Goal: Check status: Check status

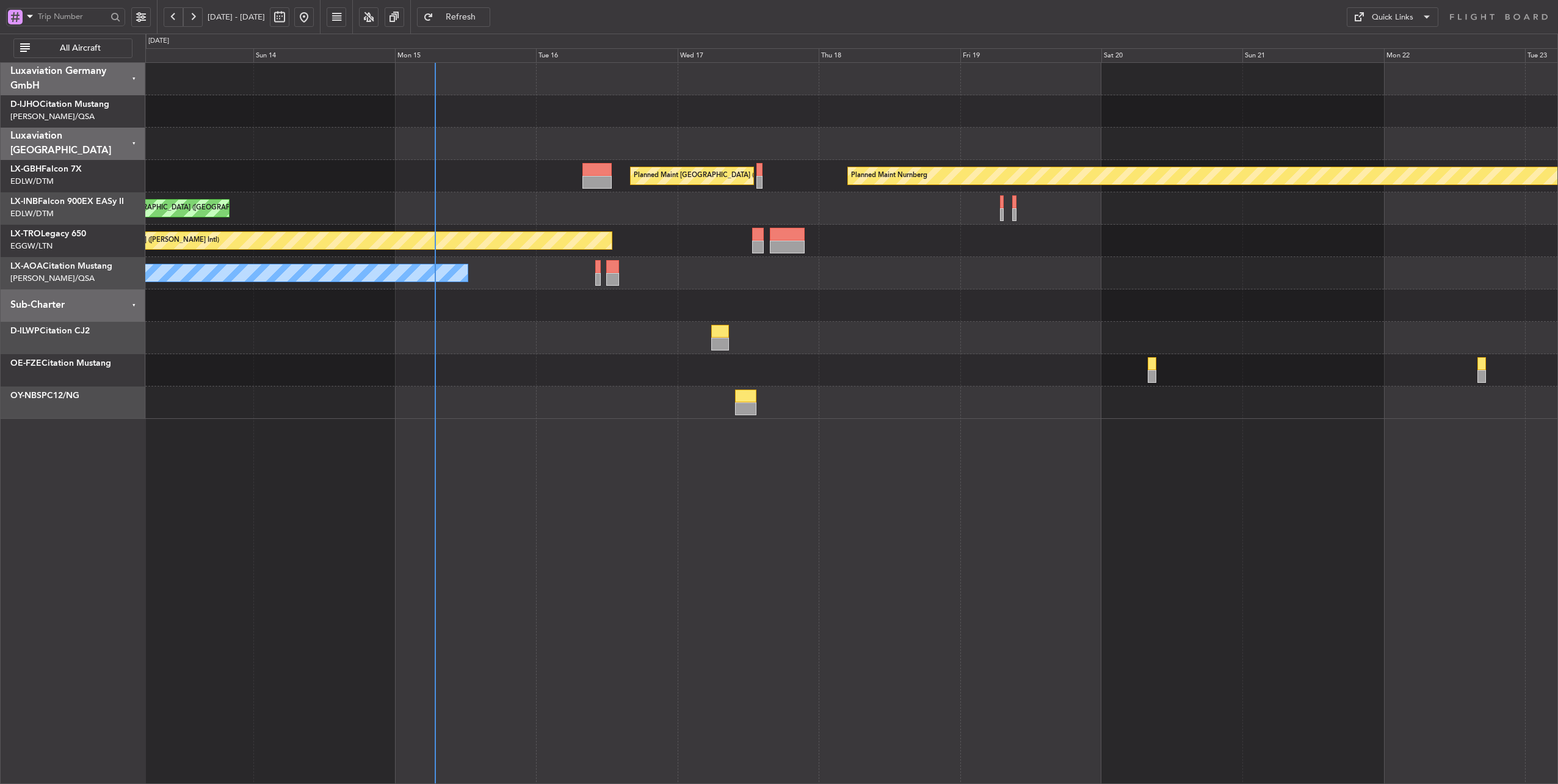
click at [546, 205] on div "Planned Maint [GEOGRAPHIC_DATA] ([GEOGRAPHIC_DATA])" at bounding box center [852, 208] width 1413 height 32
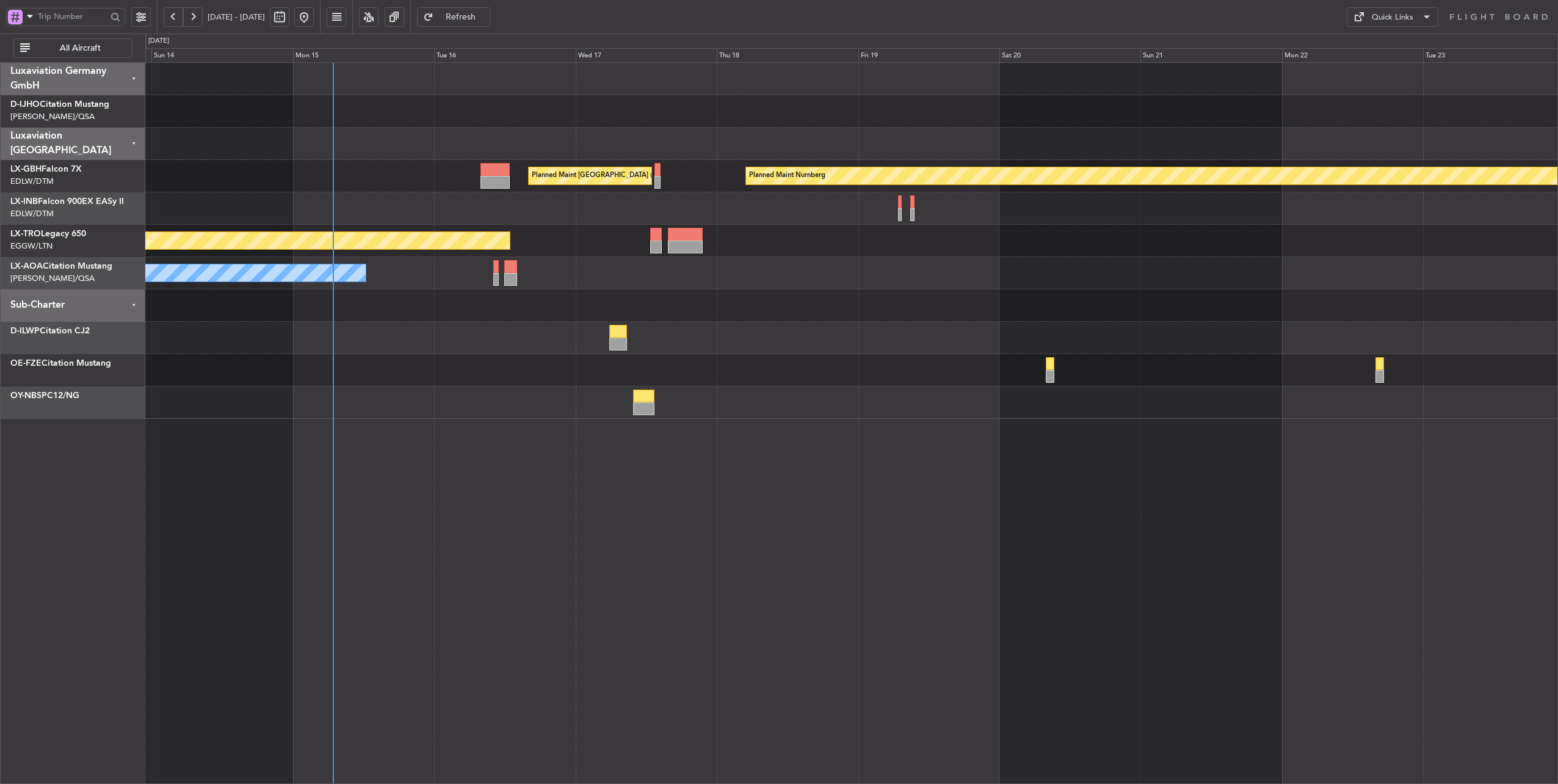
click at [489, 142] on div at bounding box center [852, 144] width 1413 height 32
click at [444, 265] on div "No Crew Chester" at bounding box center [852, 273] width 1413 height 32
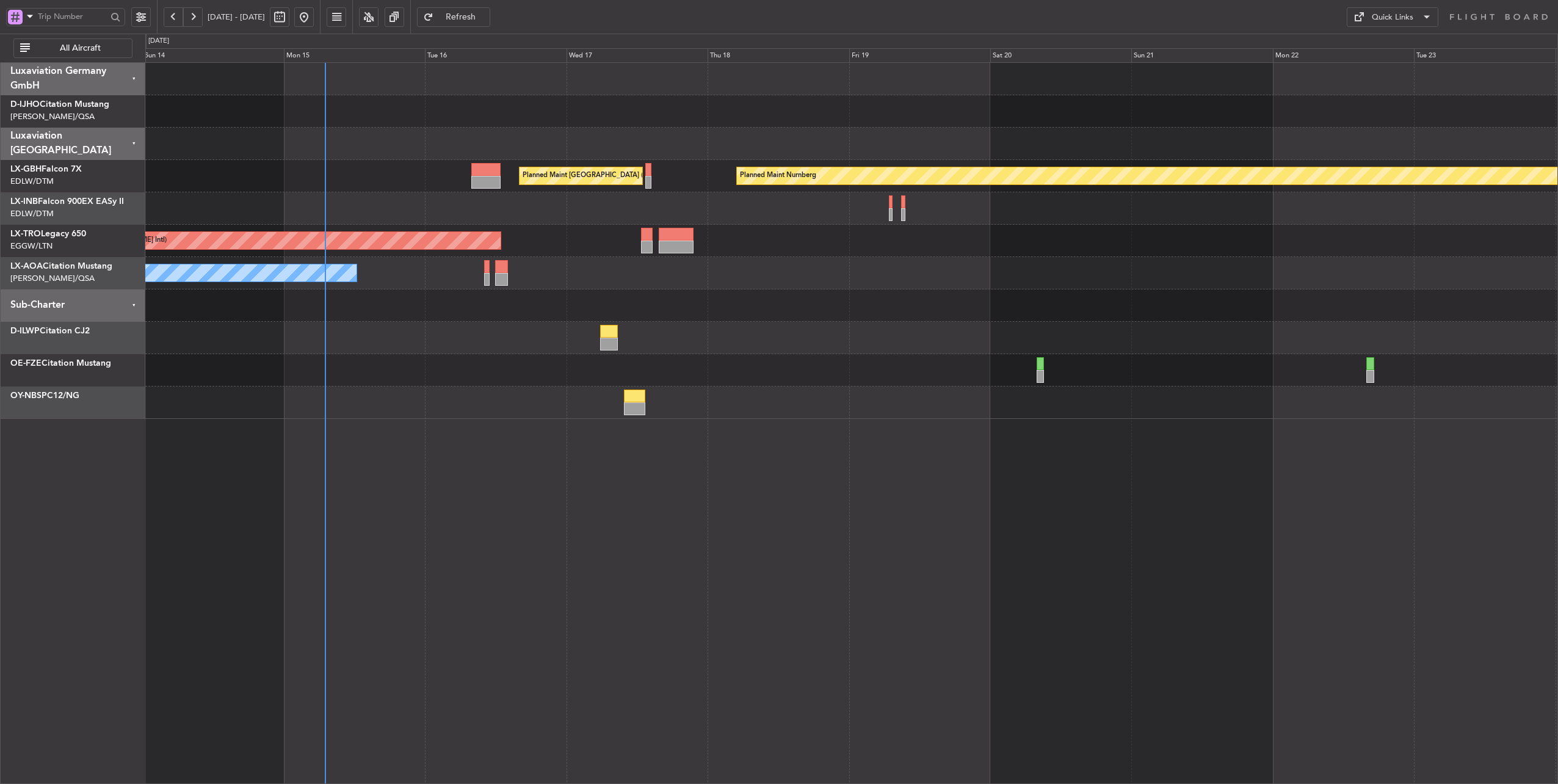
click at [552, 243] on div "Unplanned Maint [GEOGRAPHIC_DATA] ([PERSON_NAME] Intl)" at bounding box center [852, 241] width 1413 height 32
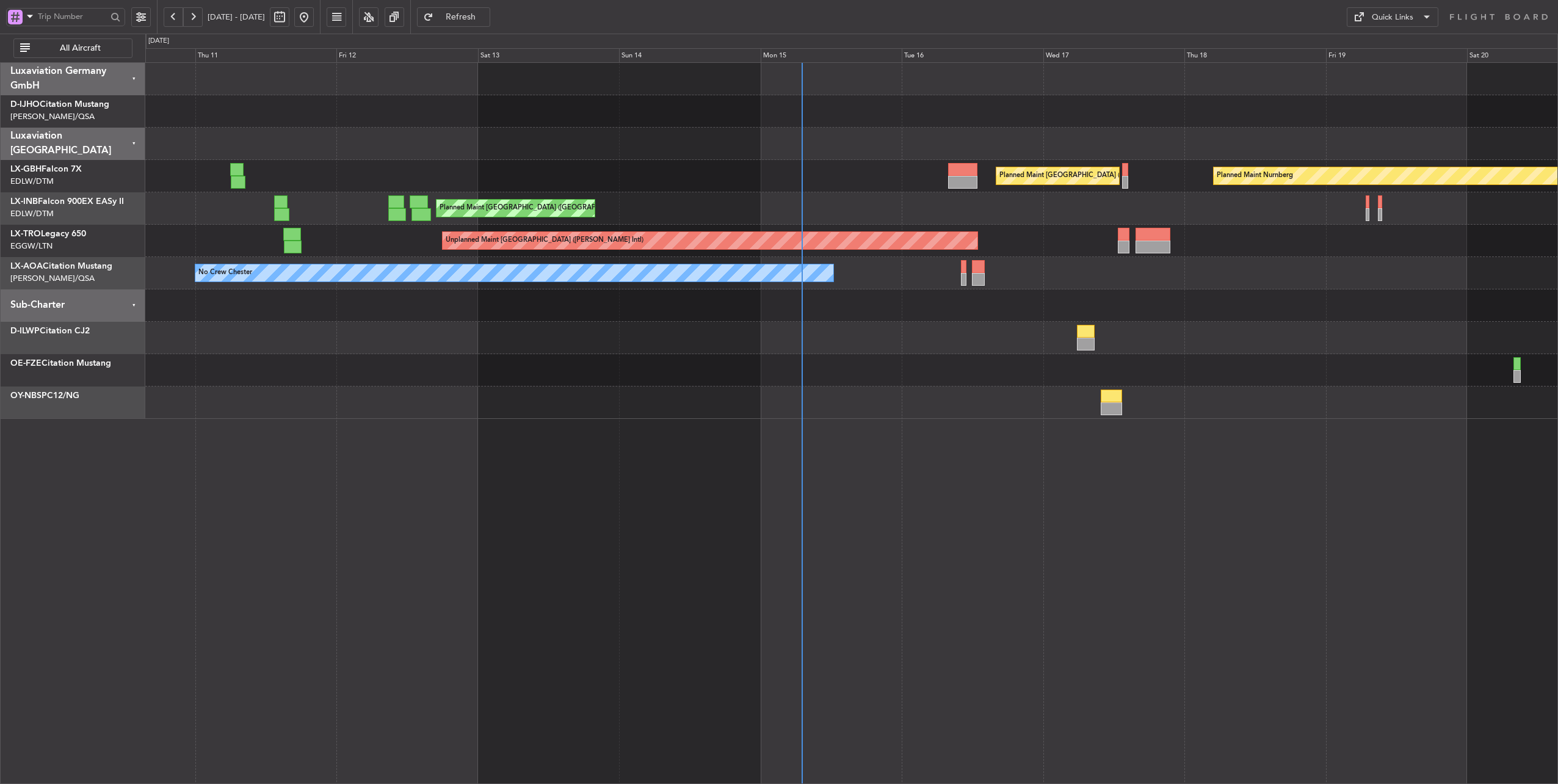
click at [697, 204] on div "Planned Maint [GEOGRAPHIC_DATA] ([GEOGRAPHIC_DATA])" at bounding box center [852, 208] width 1413 height 32
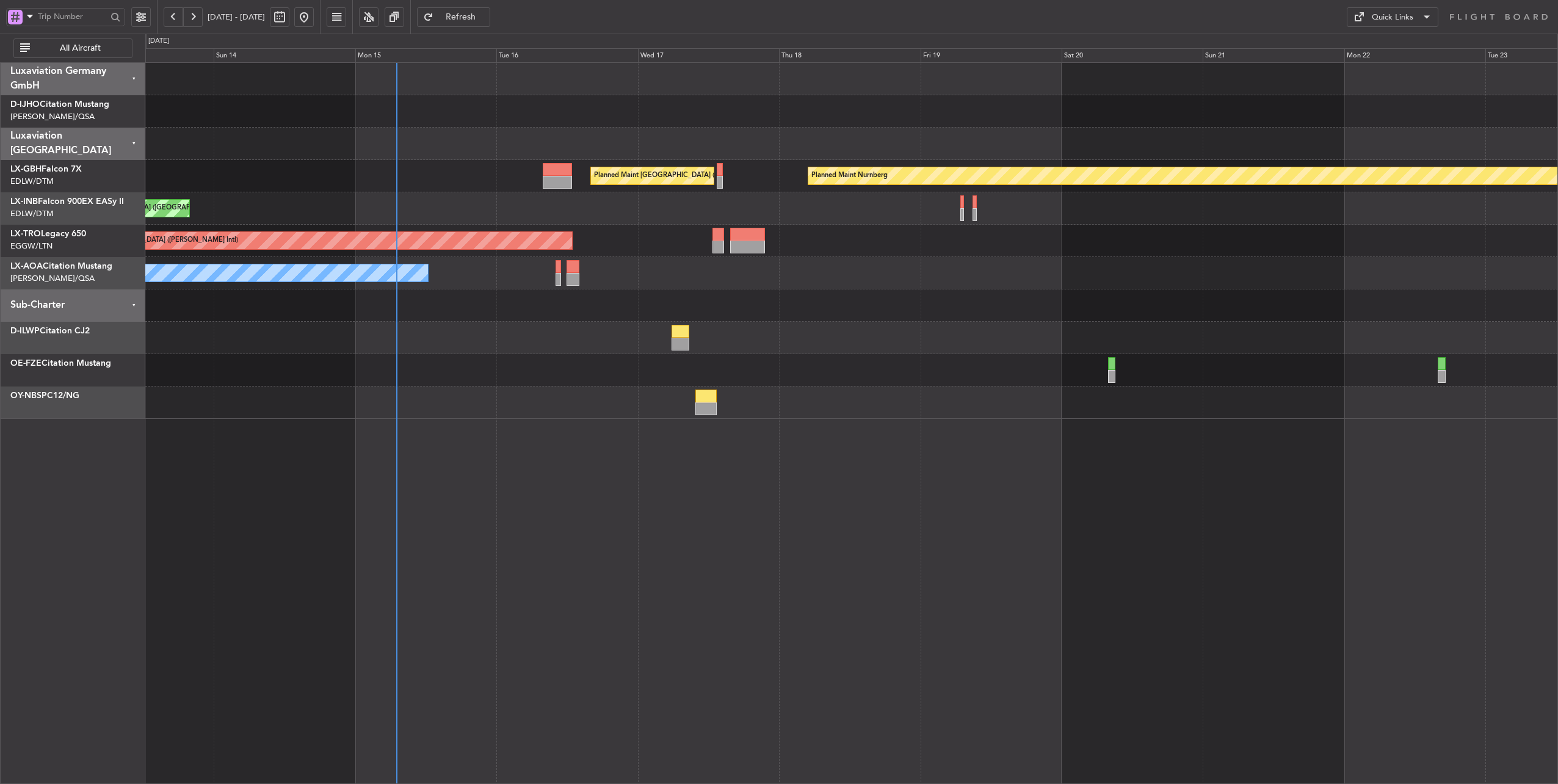
click at [854, 215] on div "Planned Maint [GEOGRAPHIC_DATA] ([GEOGRAPHIC_DATA])" at bounding box center [852, 208] width 1413 height 32
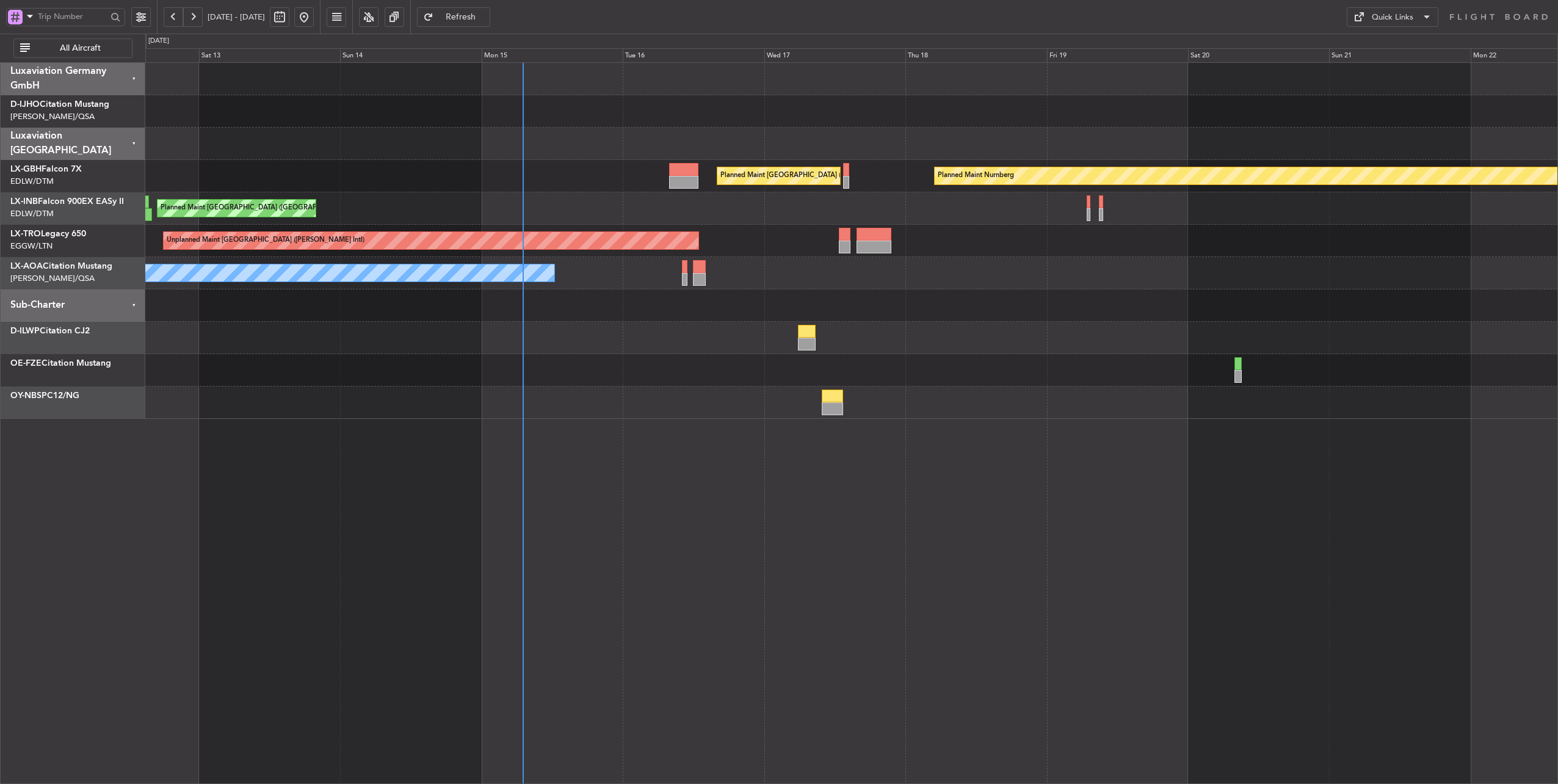
click at [987, 233] on div "Unplanned Maint [GEOGRAPHIC_DATA] ([PERSON_NAME] Intl)" at bounding box center [852, 241] width 1413 height 32
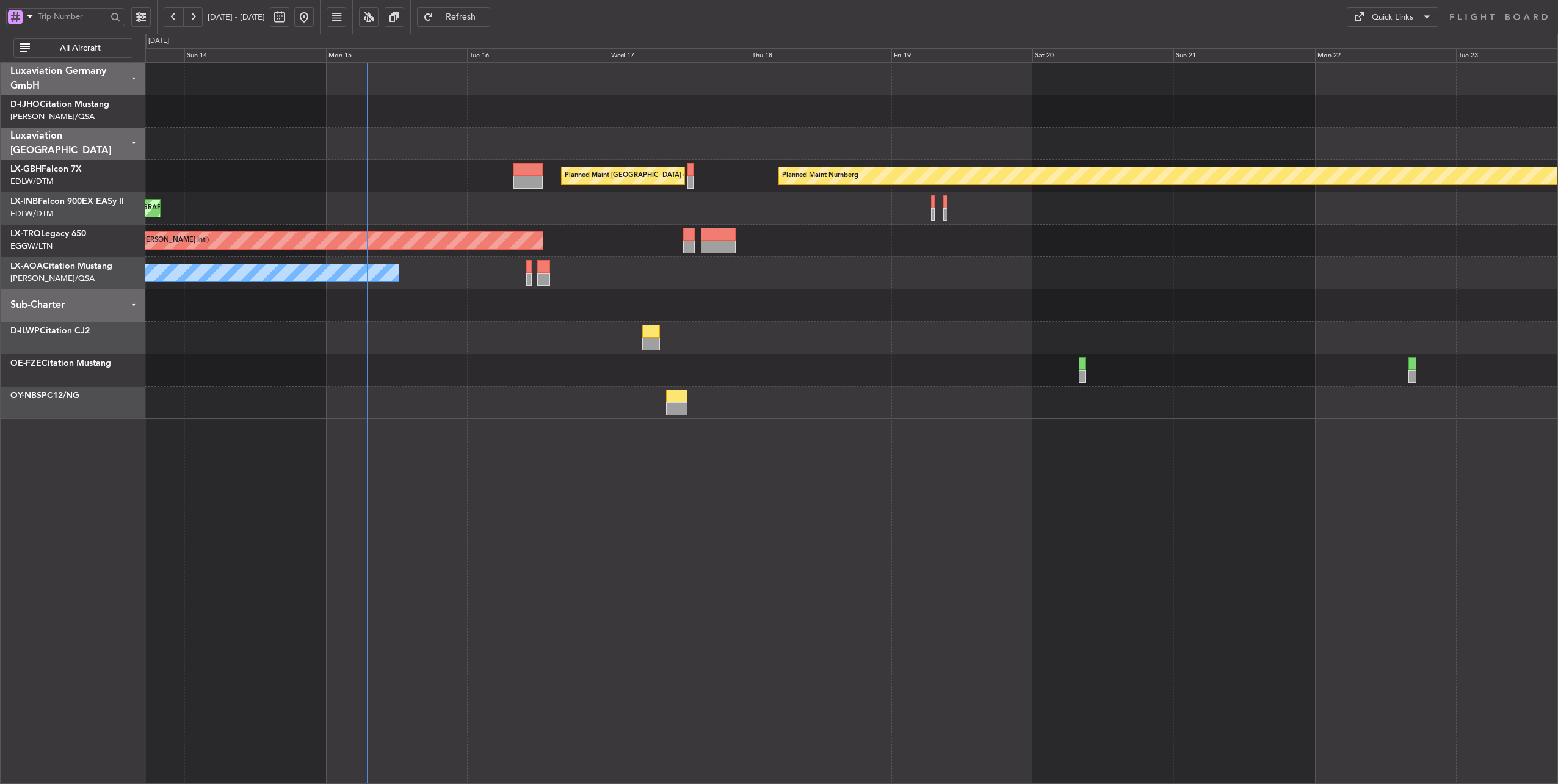
click at [597, 196] on div "Planned Maint [GEOGRAPHIC_DATA] ([GEOGRAPHIC_DATA])" at bounding box center [852, 208] width 1413 height 32
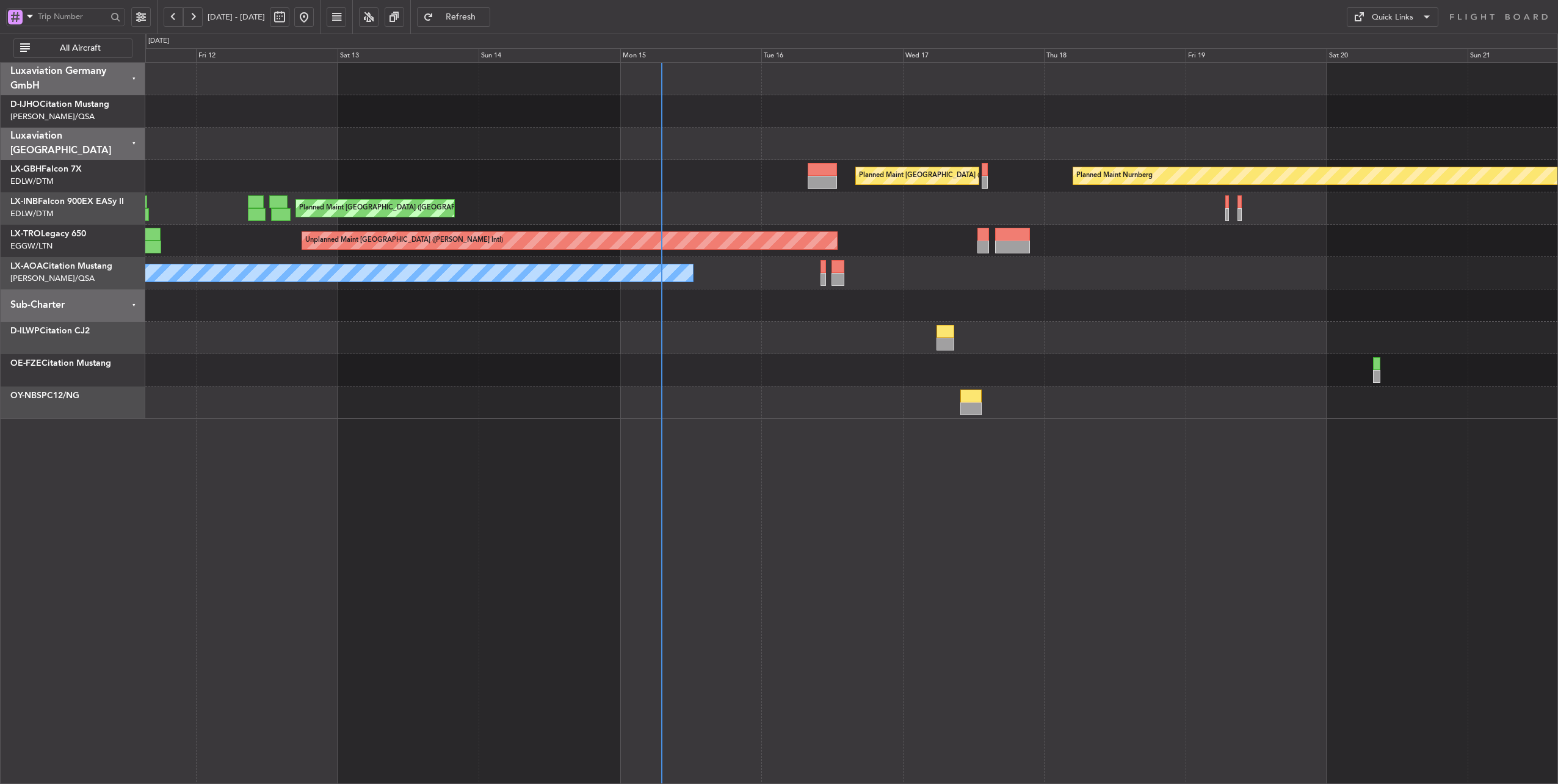
click at [766, 217] on div "Planned Maint [GEOGRAPHIC_DATA] ([GEOGRAPHIC_DATA])" at bounding box center [852, 208] width 1413 height 32
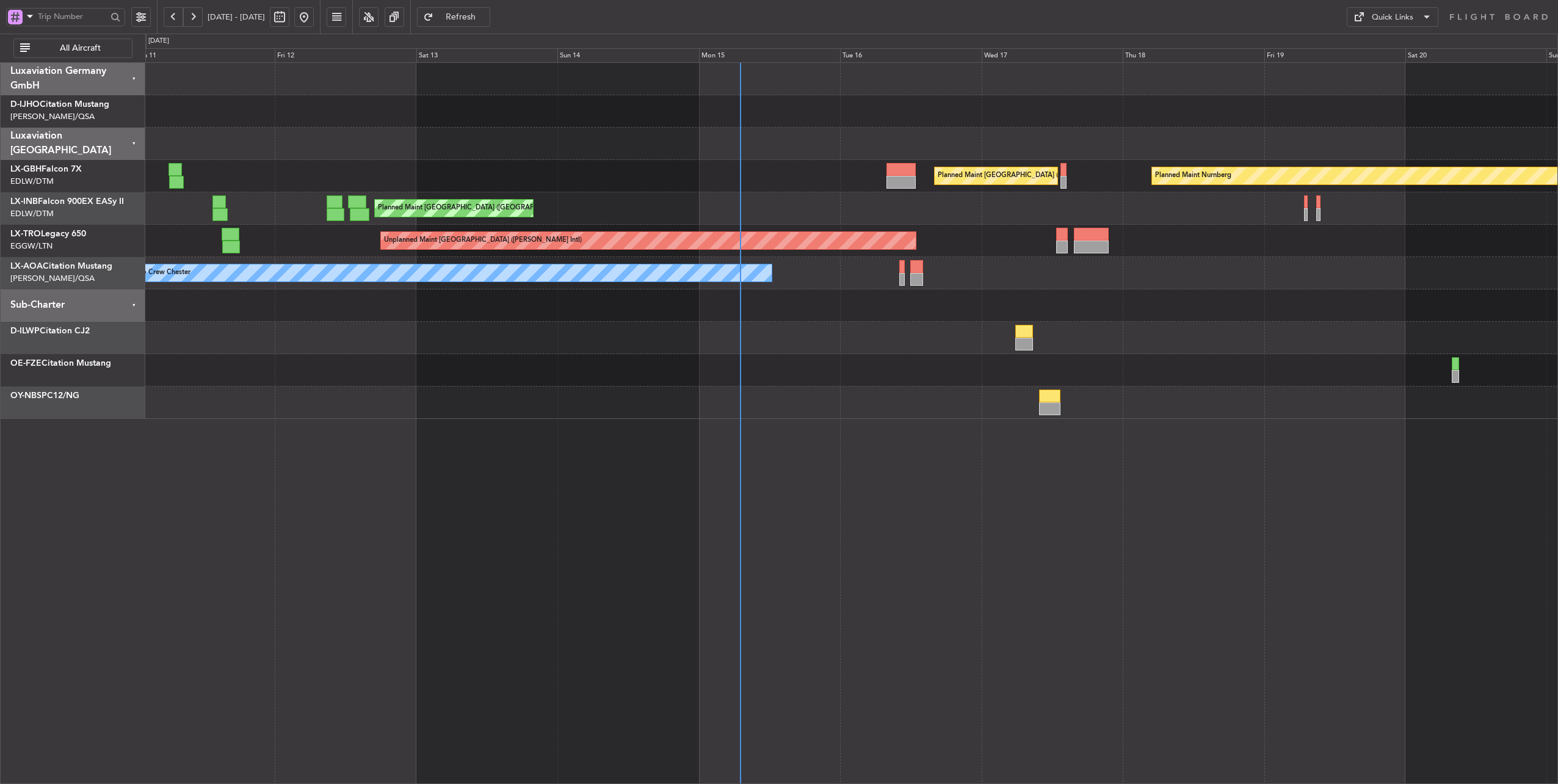
click at [803, 212] on div "Planned Maint [GEOGRAPHIC_DATA] ([GEOGRAPHIC_DATA])" at bounding box center [852, 208] width 1413 height 32
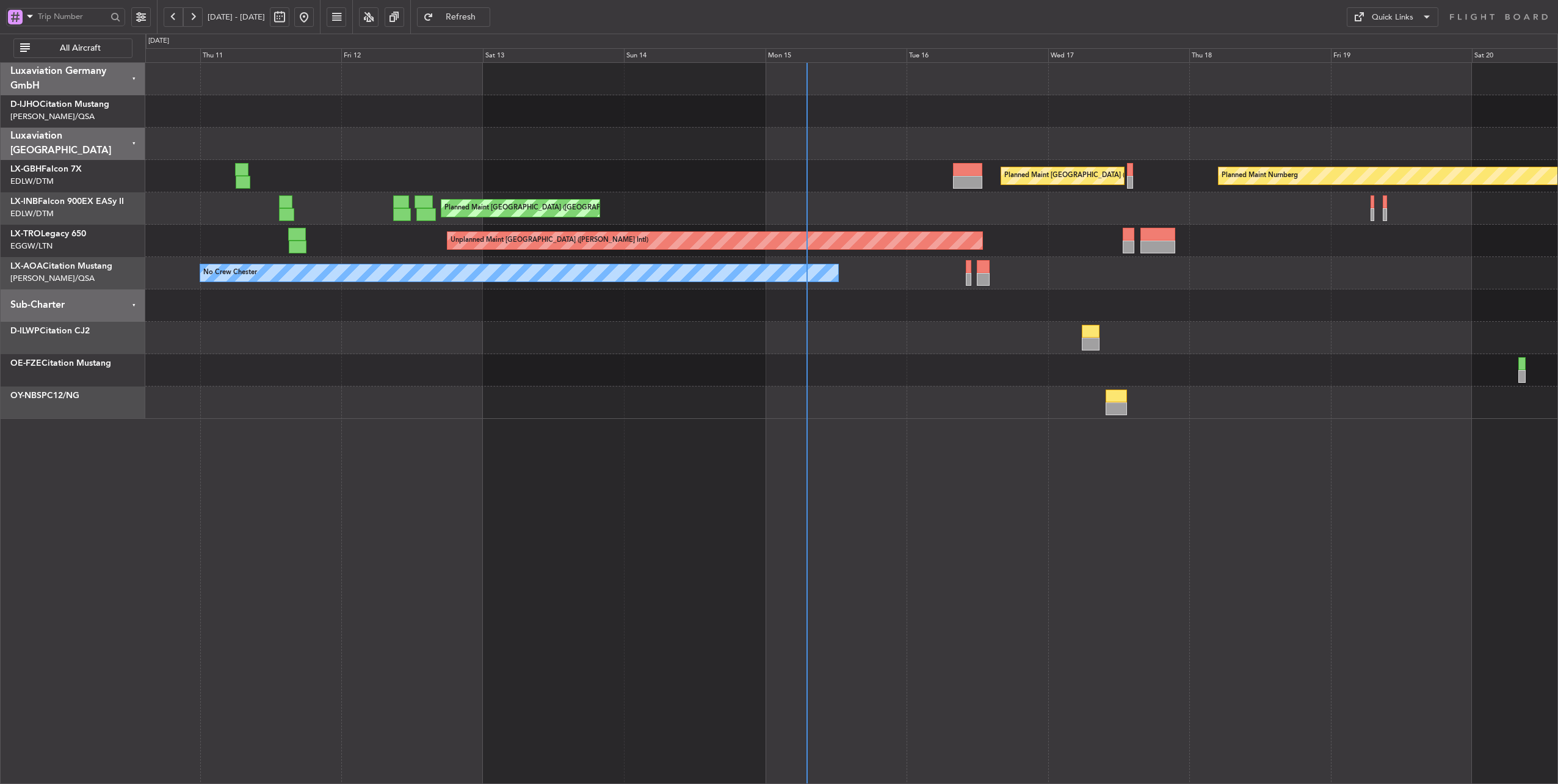
click at [734, 206] on div "Planned Maint [GEOGRAPHIC_DATA] ([GEOGRAPHIC_DATA])" at bounding box center [852, 208] width 1413 height 32
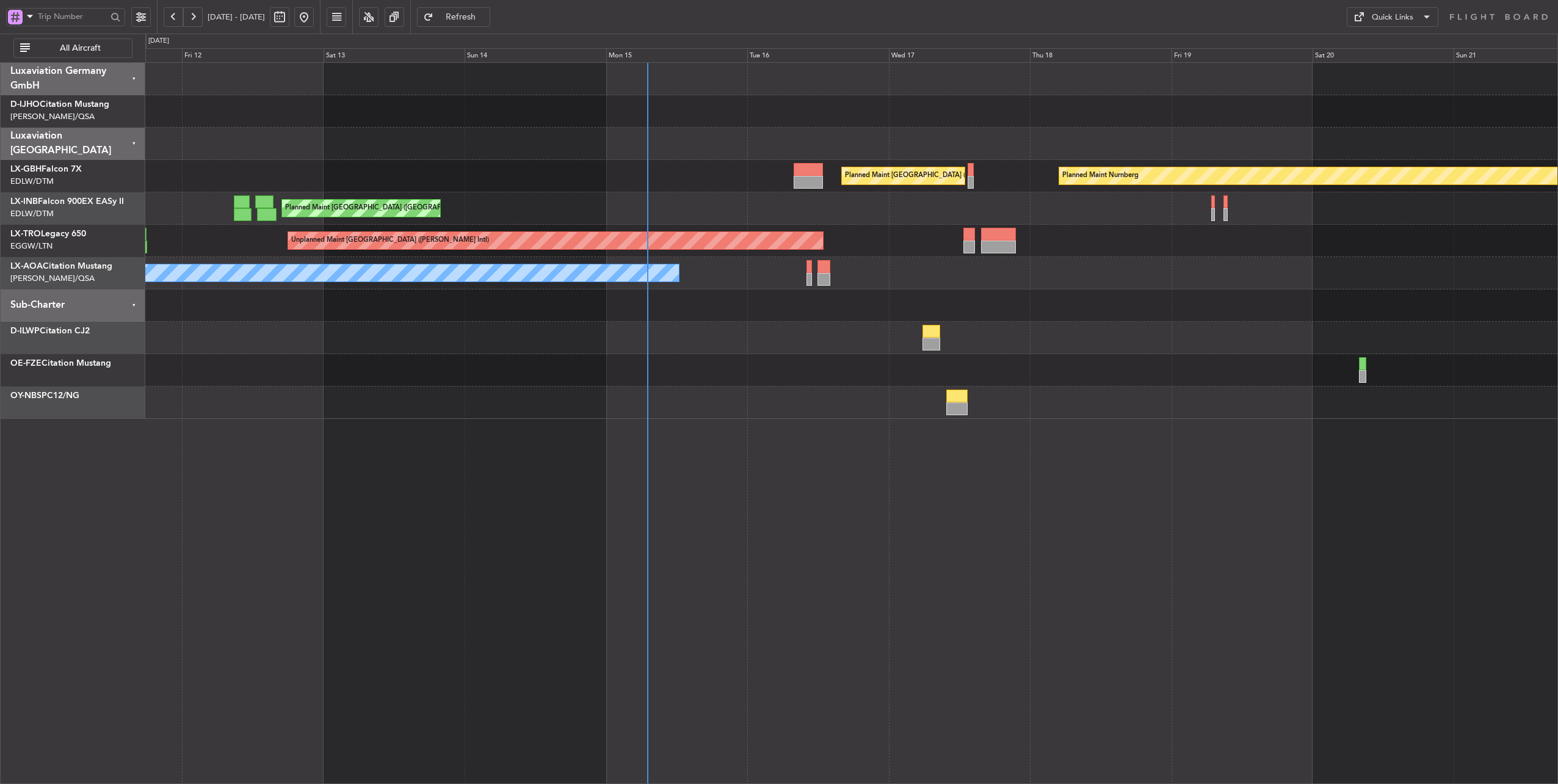
click at [679, 209] on div "Planned Maint [GEOGRAPHIC_DATA] ([GEOGRAPHIC_DATA])" at bounding box center [852, 208] width 1413 height 32
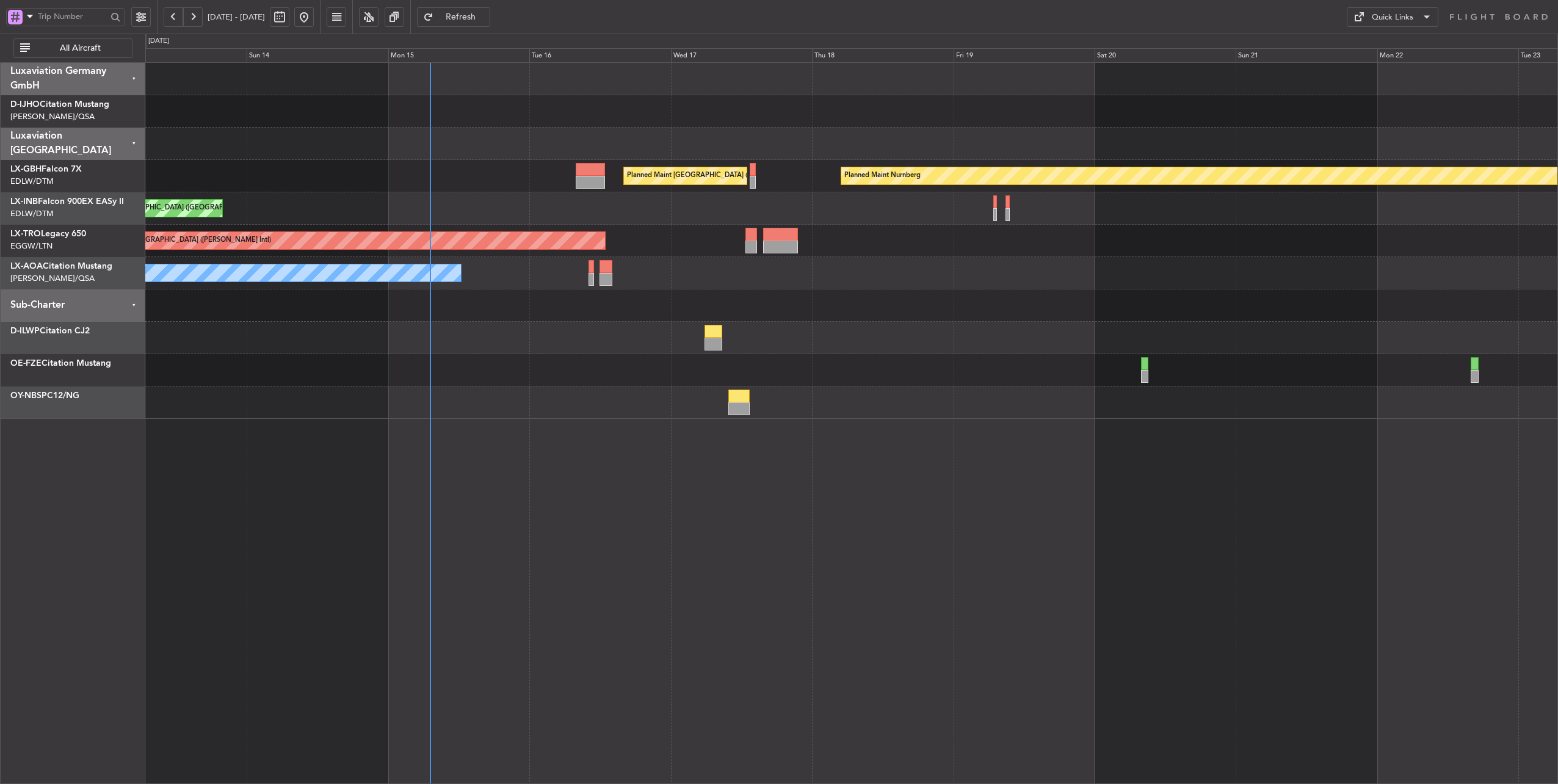
click at [650, 309] on div at bounding box center [852, 305] width 1413 height 32
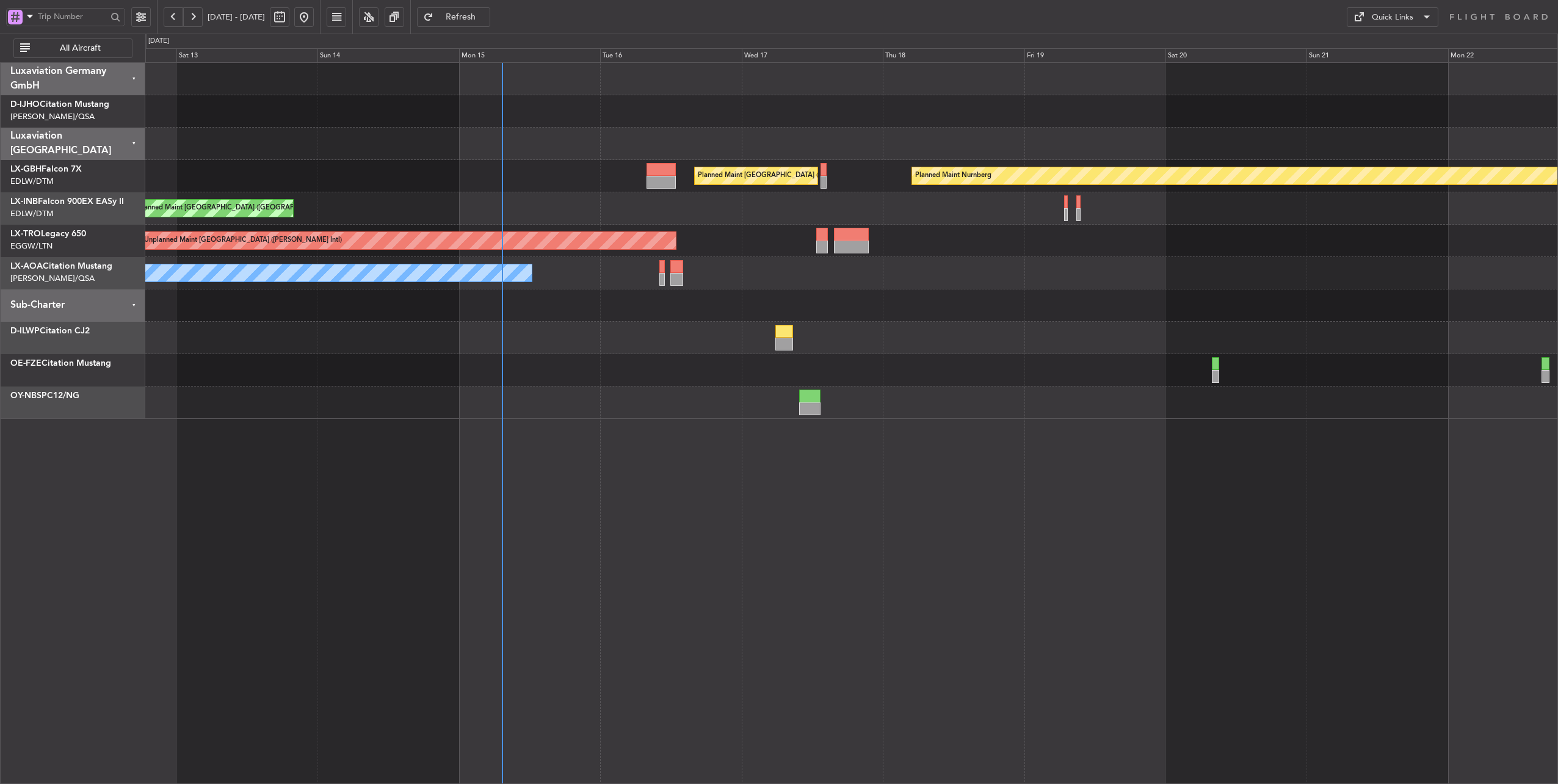
click at [598, 143] on div at bounding box center [852, 144] width 1413 height 32
